Goal: Find specific page/section: Find specific page/section

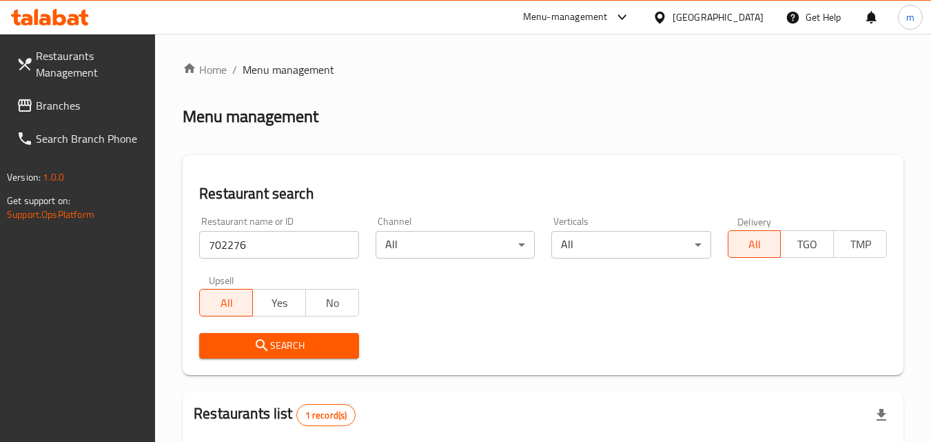
scroll to position [173, 0]
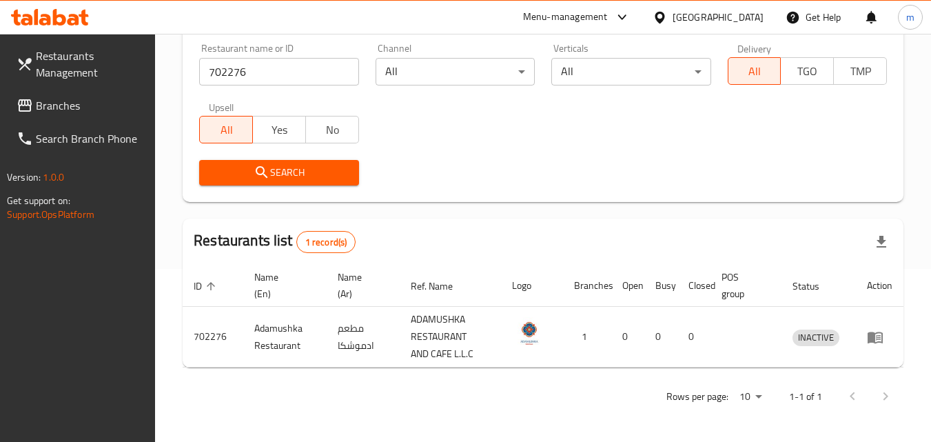
click at [88, 101] on span "Branches" at bounding box center [90, 105] width 109 height 17
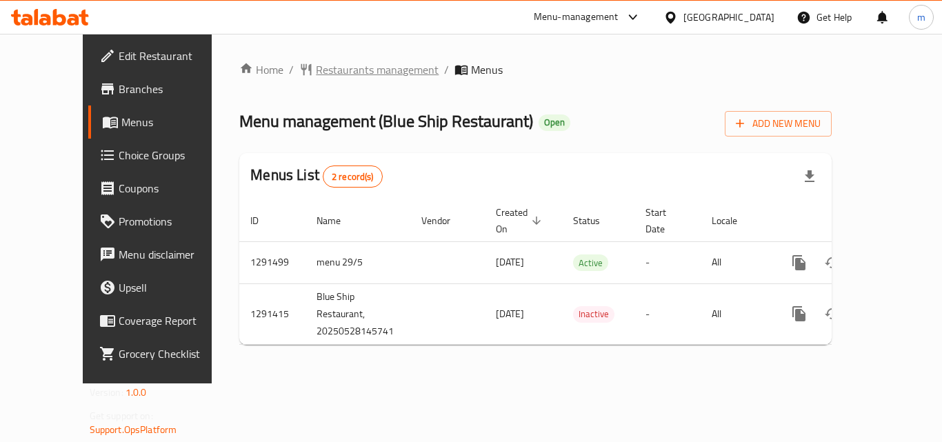
click at [329, 61] on span "Restaurants management" at bounding box center [377, 69] width 123 height 17
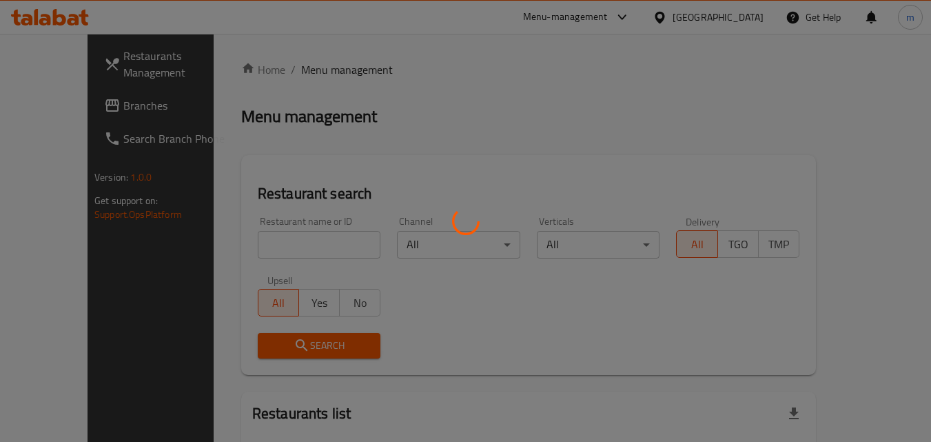
click at [273, 242] on div at bounding box center [465, 221] width 931 height 442
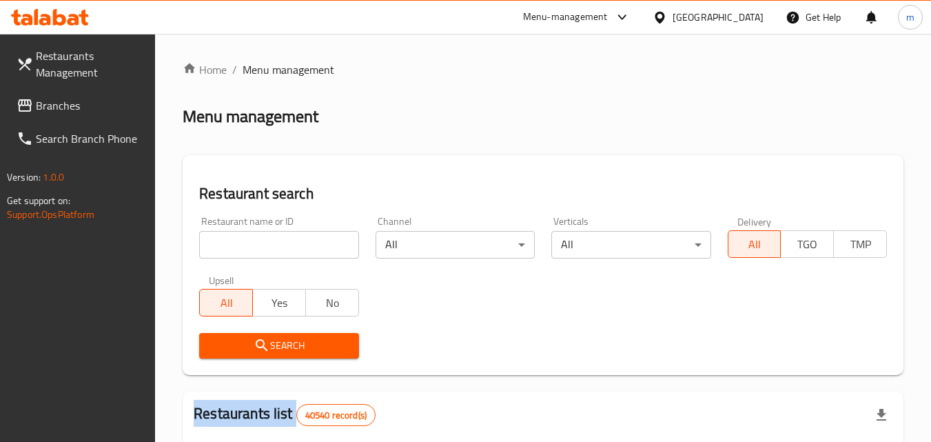
click at [273, 242] on input "search" at bounding box center [278, 245] width 159 height 28
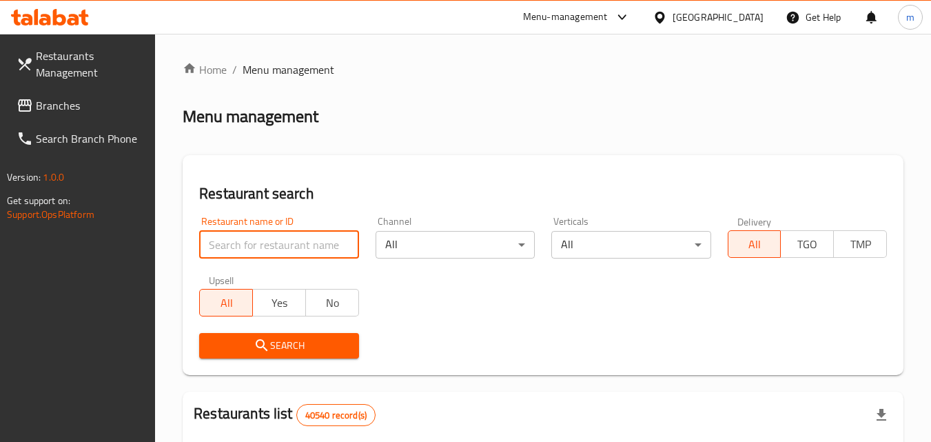
paste input "698757"
type input "698757"
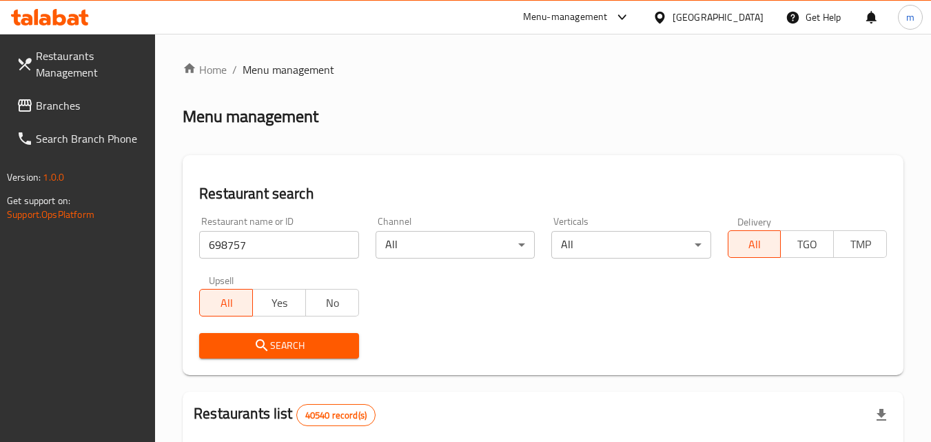
click at [272, 338] on span "Search" at bounding box center [278, 345] width 137 height 17
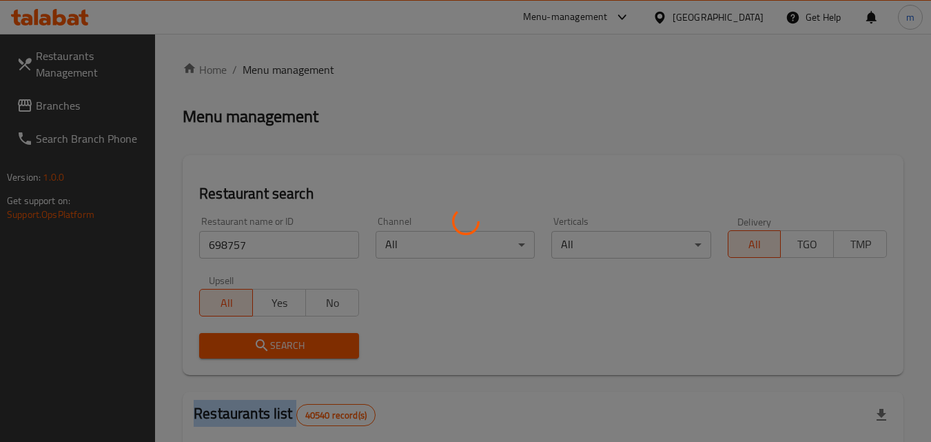
click at [272, 338] on div at bounding box center [465, 221] width 931 height 442
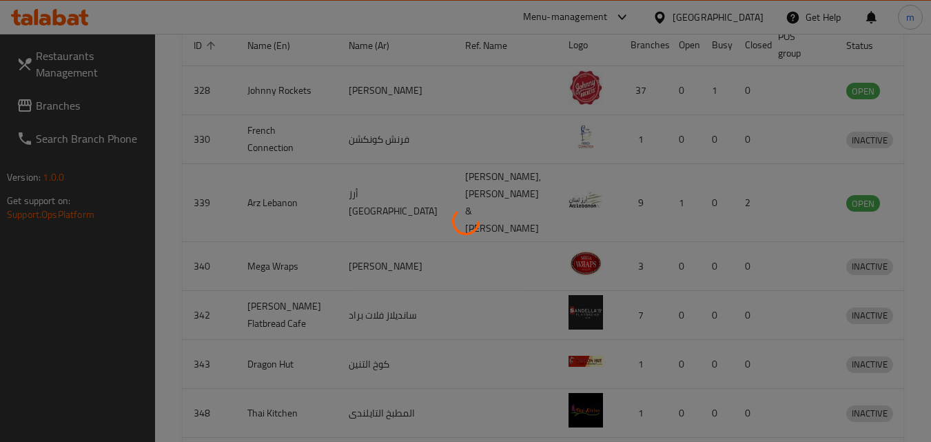
scroll to position [161, 0]
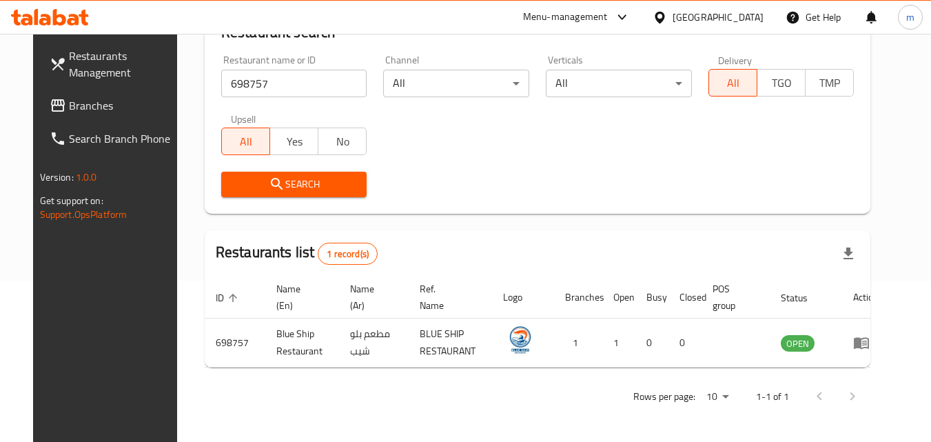
click at [695, 12] on div "[GEOGRAPHIC_DATA]" at bounding box center [718, 17] width 91 height 15
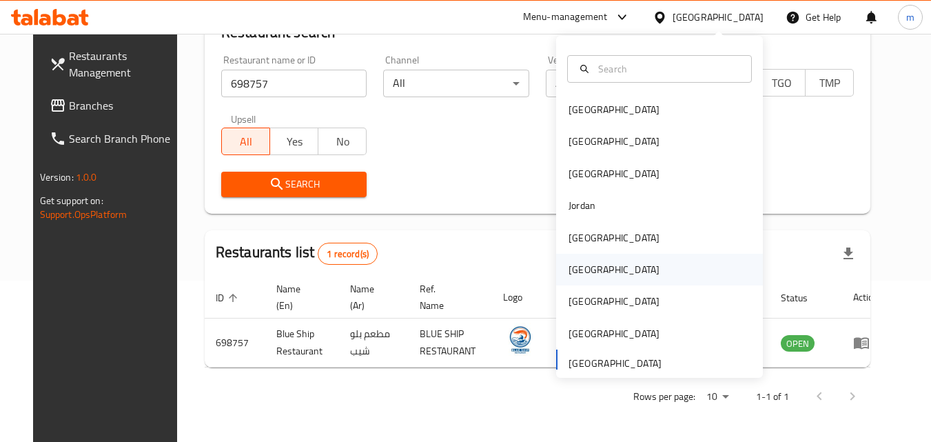
click at [582, 270] on div "Oman" at bounding box center [614, 269] width 91 height 15
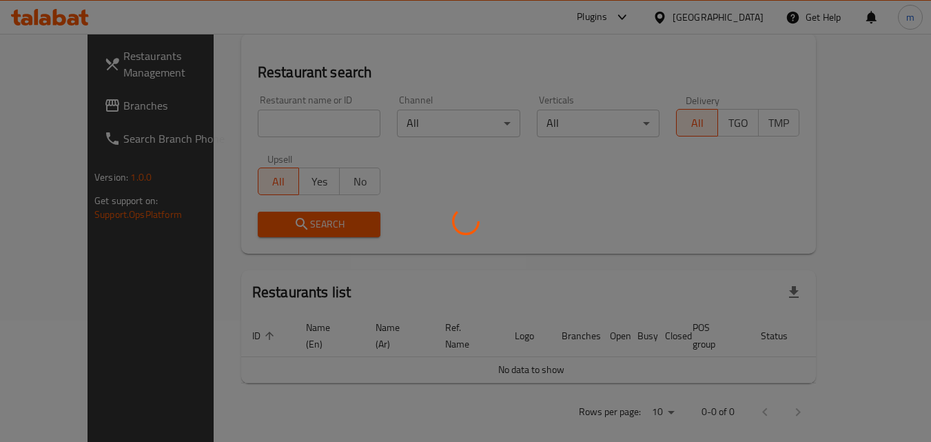
scroll to position [161, 0]
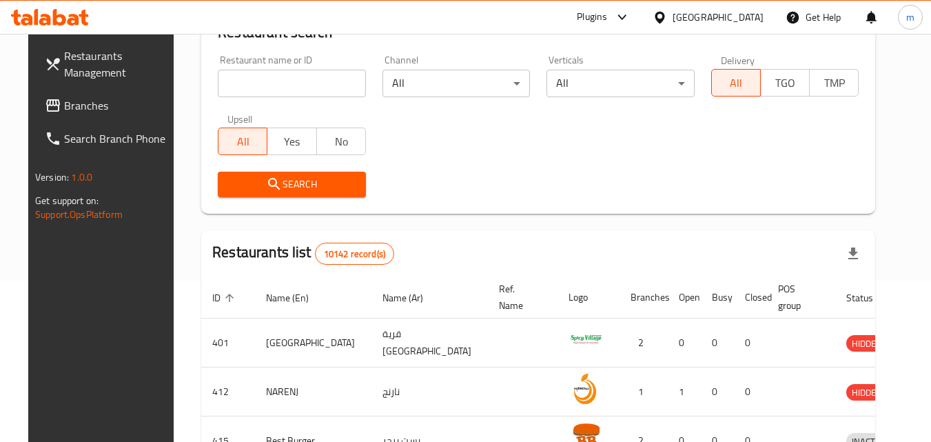
click at [273, 85] on input "search" at bounding box center [292, 84] width 148 height 28
paste input "772103"
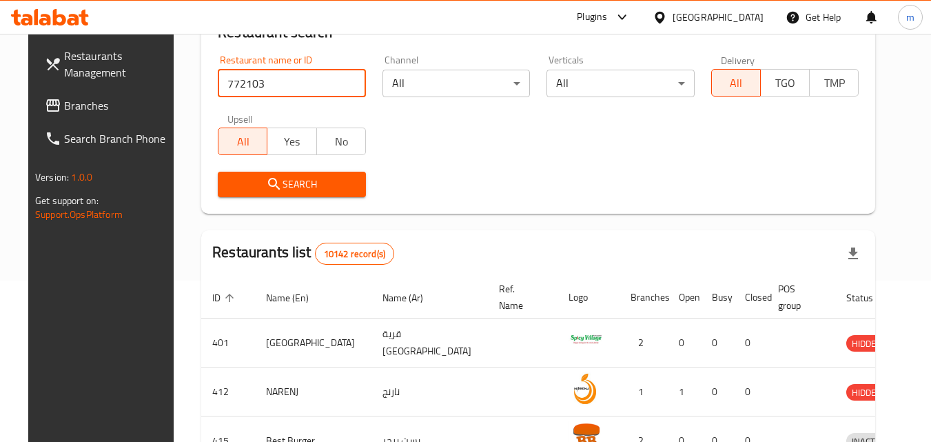
type input "772103"
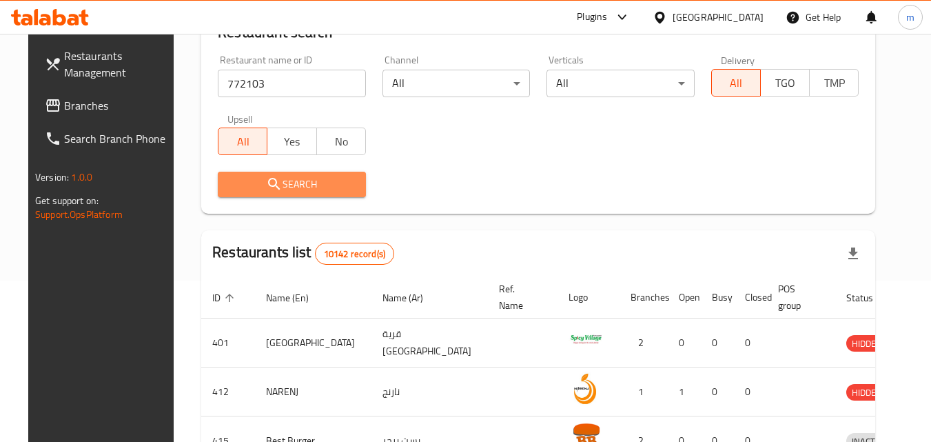
click at [288, 184] on span "Search" at bounding box center [292, 184] width 126 height 17
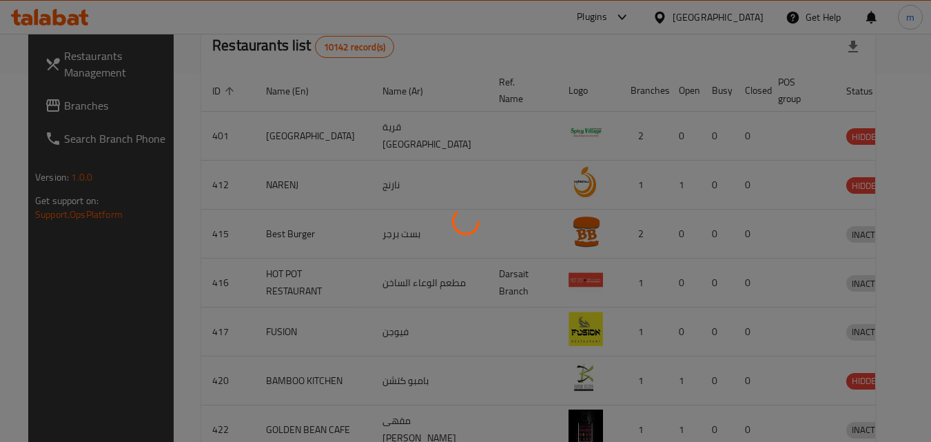
scroll to position [121, 0]
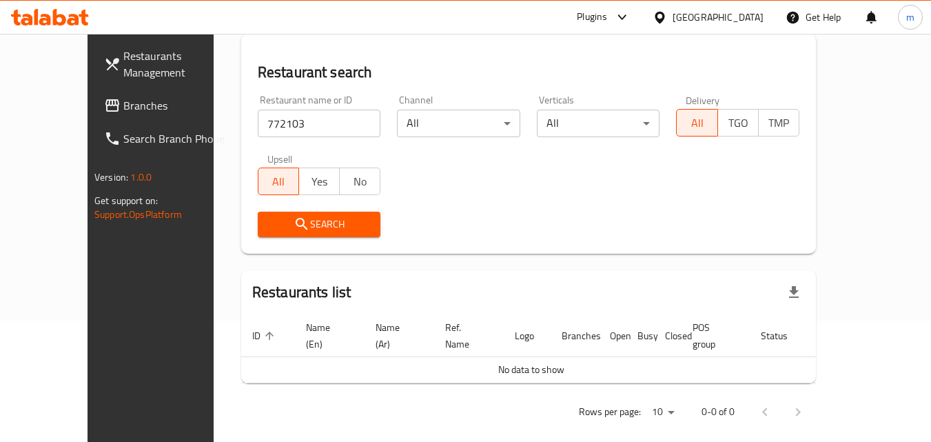
click at [123, 108] on span "Branches" at bounding box center [177, 105] width 109 height 17
